Goal: Task Accomplishment & Management: Manage account settings

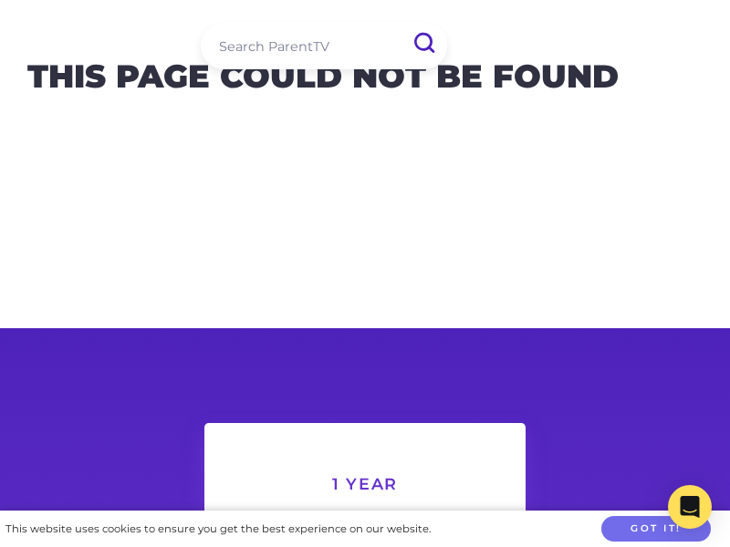
scroll to position [742, 0]
